Goal: Transaction & Acquisition: Purchase product/service

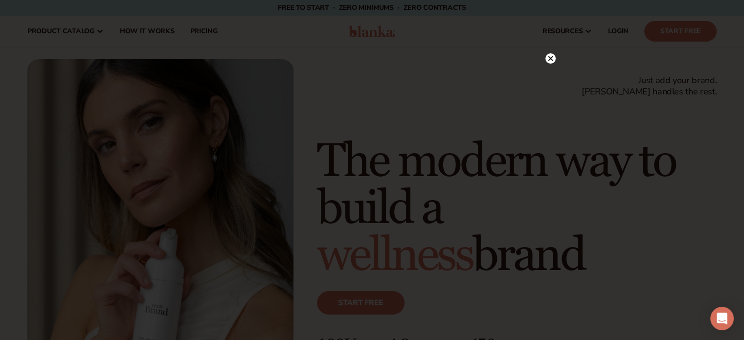
click at [548, 58] on circle at bounding box center [551, 58] width 10 height 10
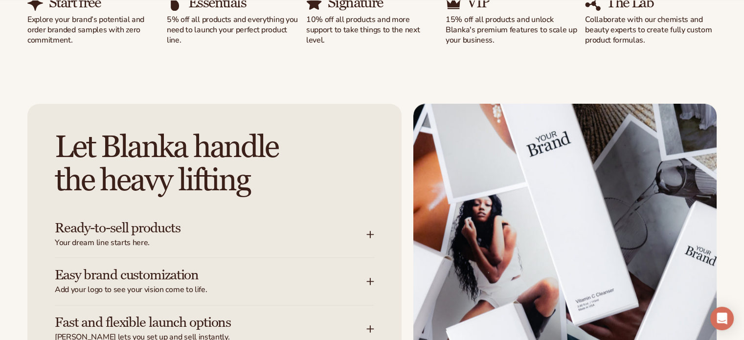
scroll to position [1182, 0]
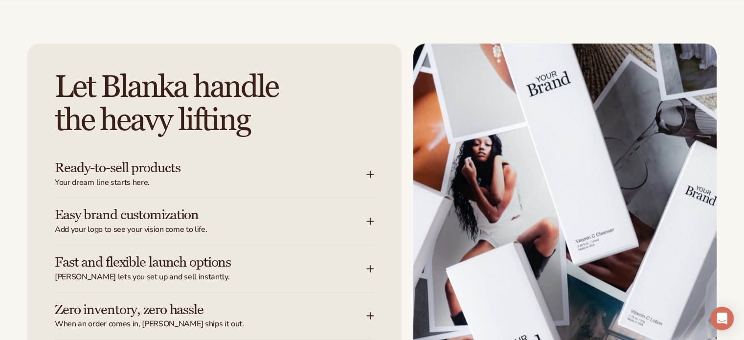
click at [228, 181] on span "Your dream line starts here." at bounding box center [211, 183] width 312 height 10
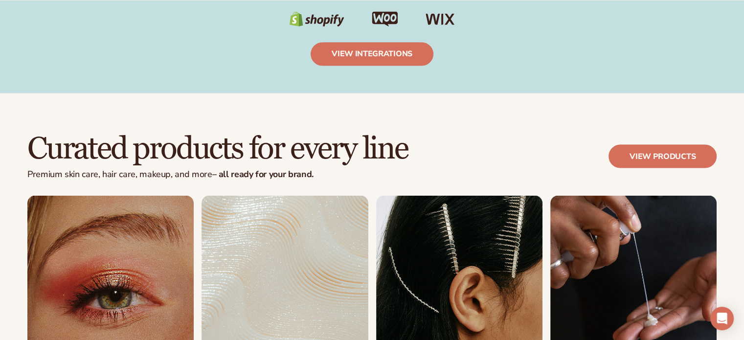
scroll to position [1738, 0]
click at [634, 149] on link "View products" at bounding box center [663, 155] width 108 height 23
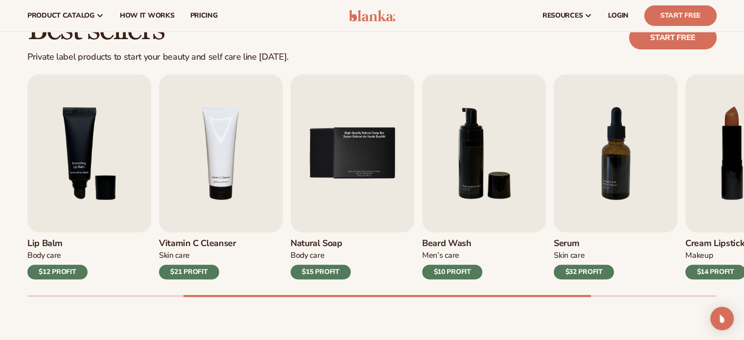
scroll to position [264, 0]
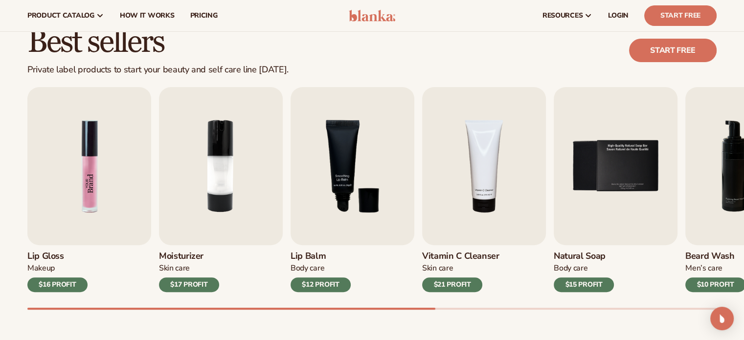
click at [50, 148] on img "1 / 9" at bounding box center [89, 166] width 124 height 158
click at [63, 283] on div "$16 PROFIT" at bounding box center [57, 284] width 60 height 15
